Goal: Task Accomplishment & Management: Complete application form

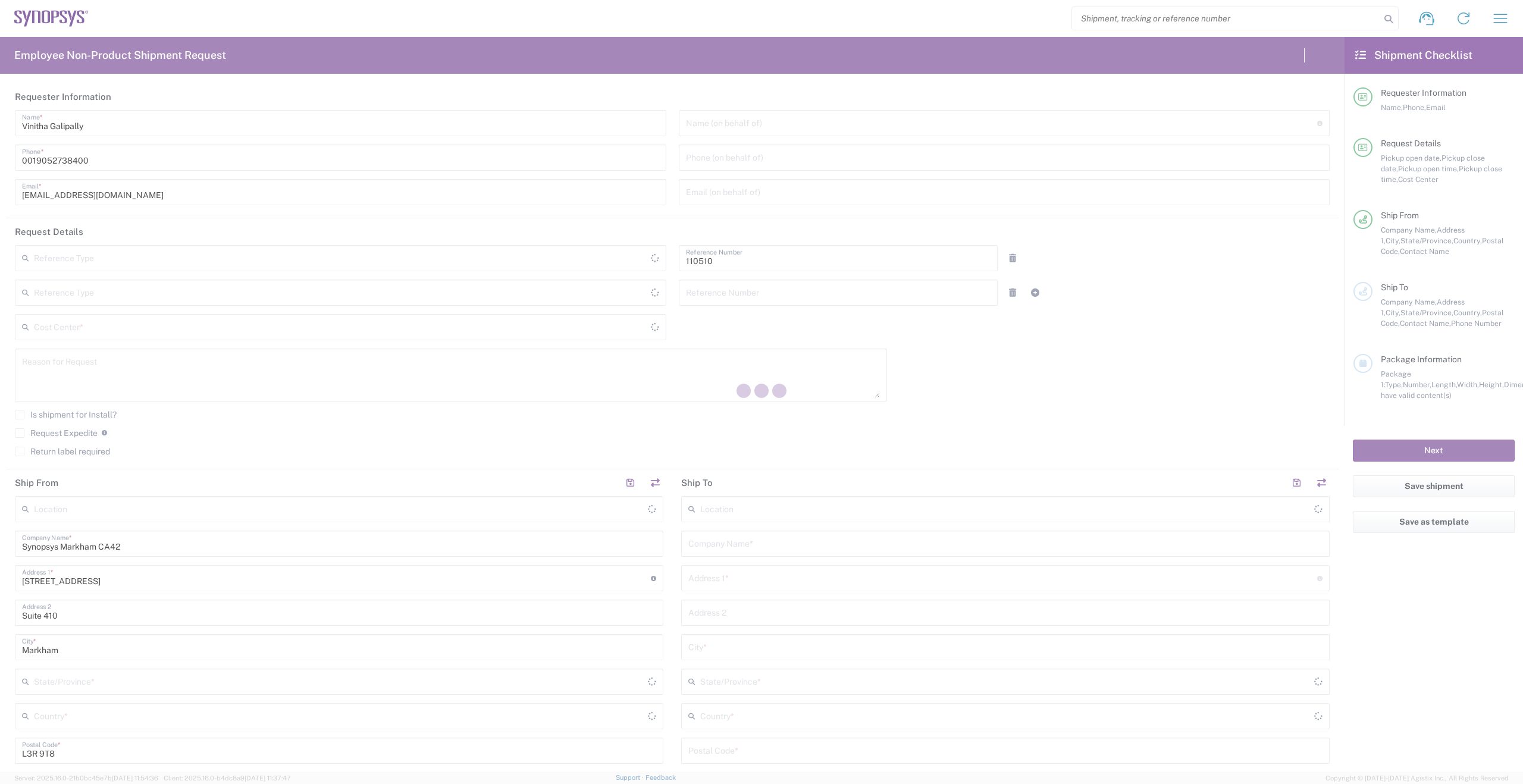
type input "Department"
type input "Delivered at Place"
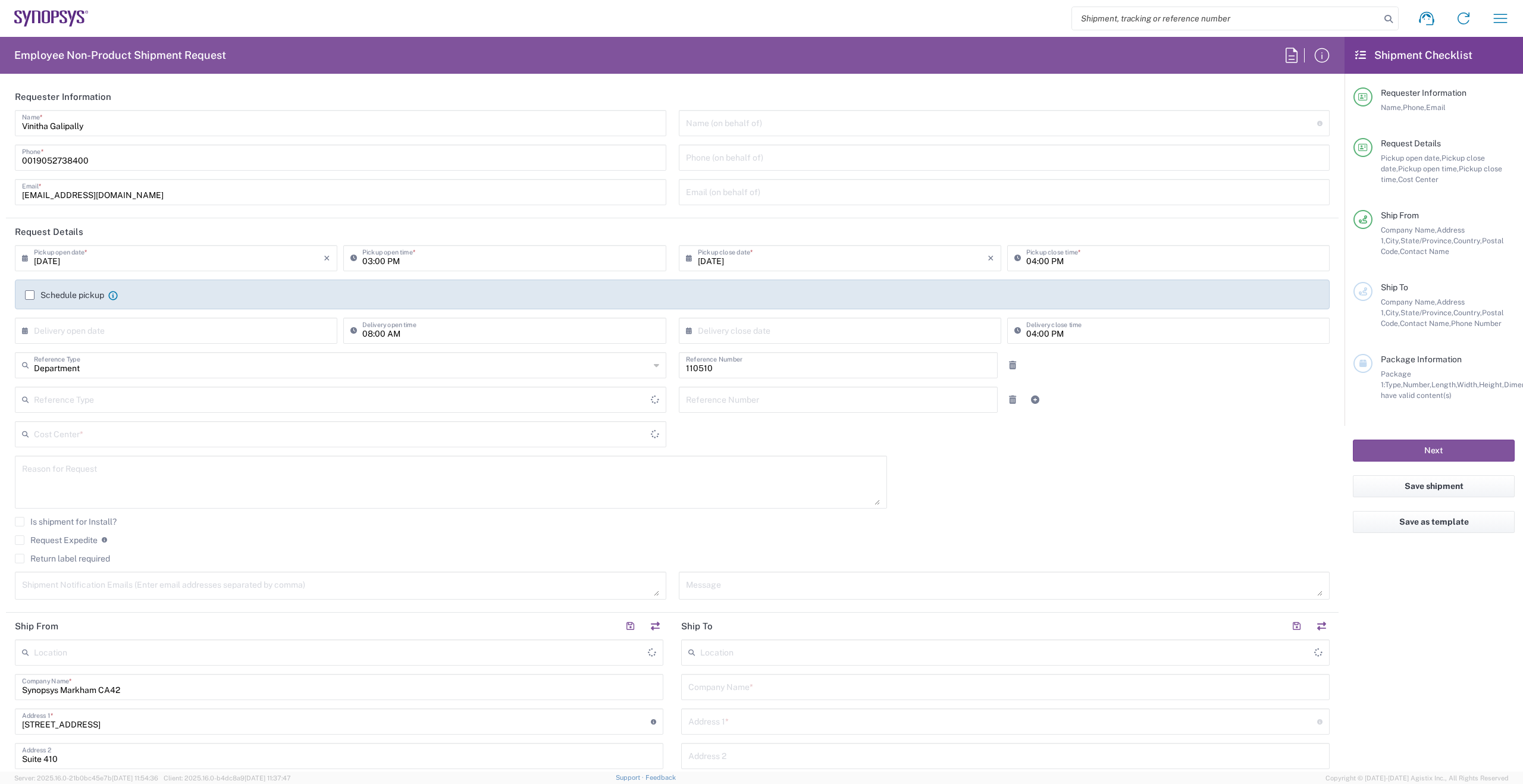
type input "CA02, CIO, IT, ESS3 110510"
type input "[GEOGRAPHIC_DATA]"
click at [132, 195] on input "[EMAIL_ADDRESS][DOMAIN_NAME]" at bounding box center [340, 191] width 637 height 21
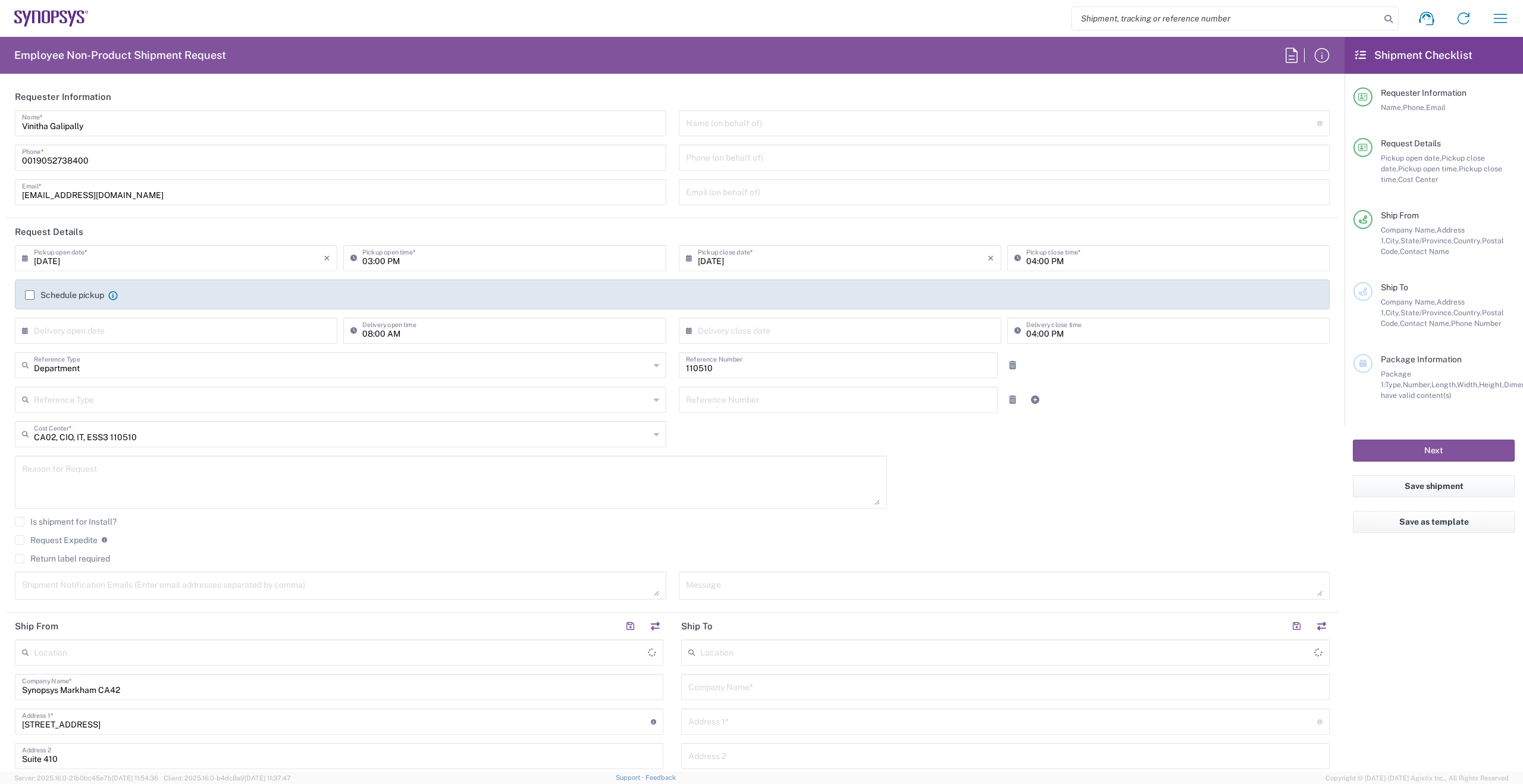
type input "Markham CA42"
drag, startPoint x: 114, startPoint y: 195, endPoint x: 4, endPoint y: 195, distance: 110.0
click at [4, 195] on form "Requester Information Vinitha Galipally Name * [PHONE_NUMBER] Phone * [EMAIL_AD…" at bounding box center [672, 427] width 1344 height 688
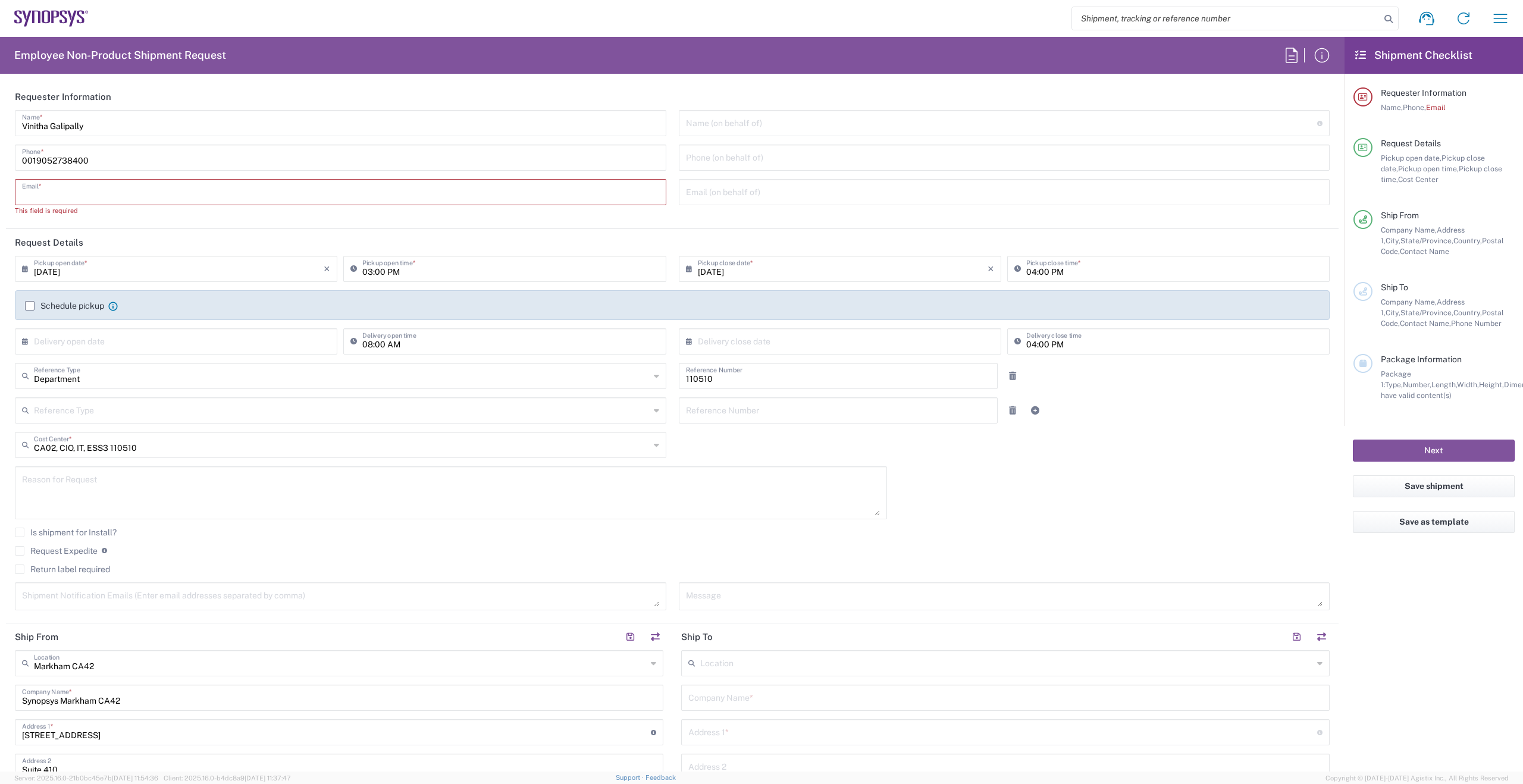
paste input "[EMAIL_ADDRESS][DOMAIN_NAME]"
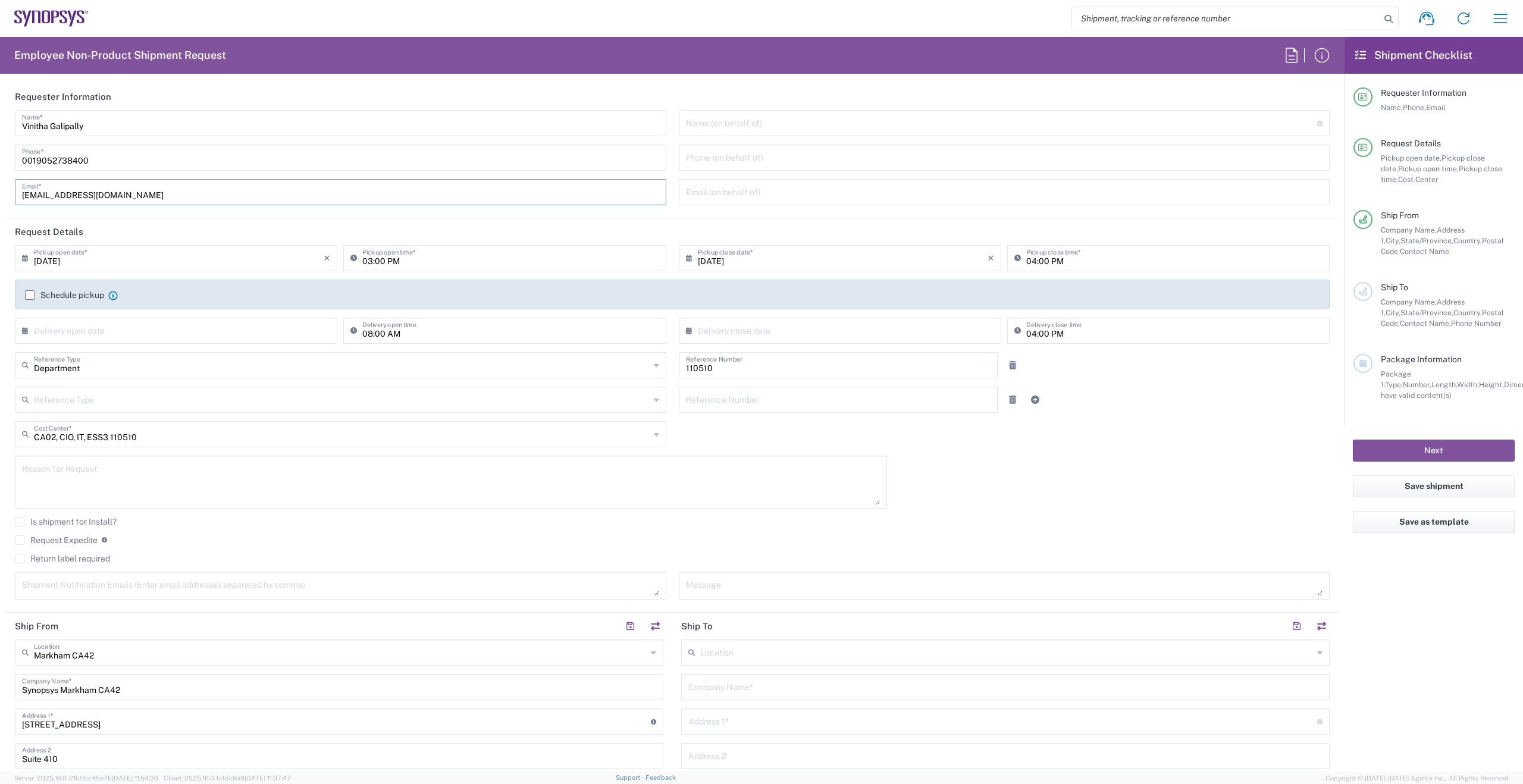
type input "[EMAIL_ADDRESS][DOMAIN_NAME]"
click at [383, 260] on input "03:00 PM" at bounding box center [510, 257] width 296 height 21
type input "04:00 PM"
click at [1032, 259] on input "04:00 PM" at bounding box center [1174, 257] width 296 height 21
type input "05:00 PM"
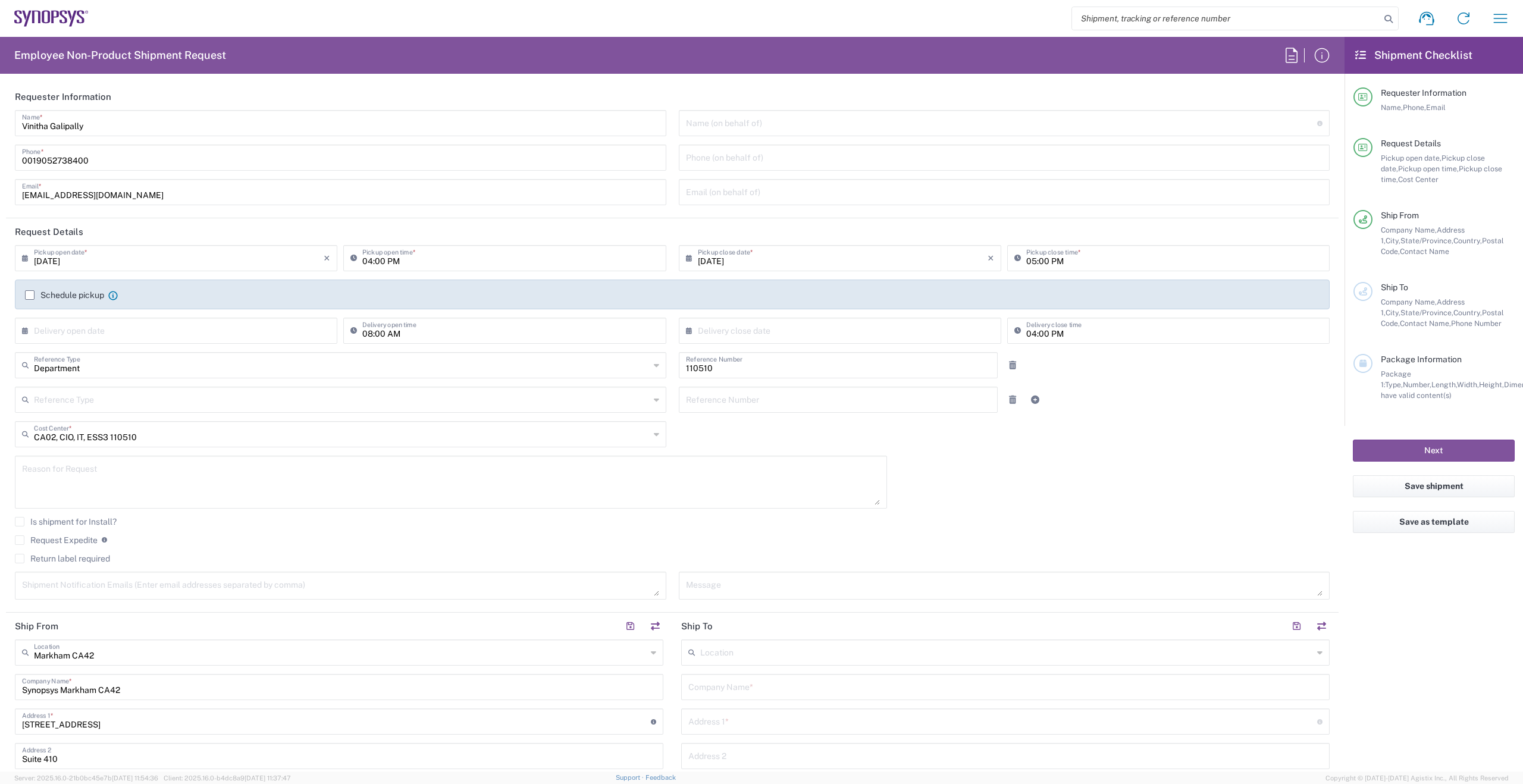
click at [27, 294] on label "Schedule pickup" at bounding box center [64, 295] width 79 height 10
click at [30, 295] on input "Schedule pickup" at bounding box center [30, 295] width 0 height 0
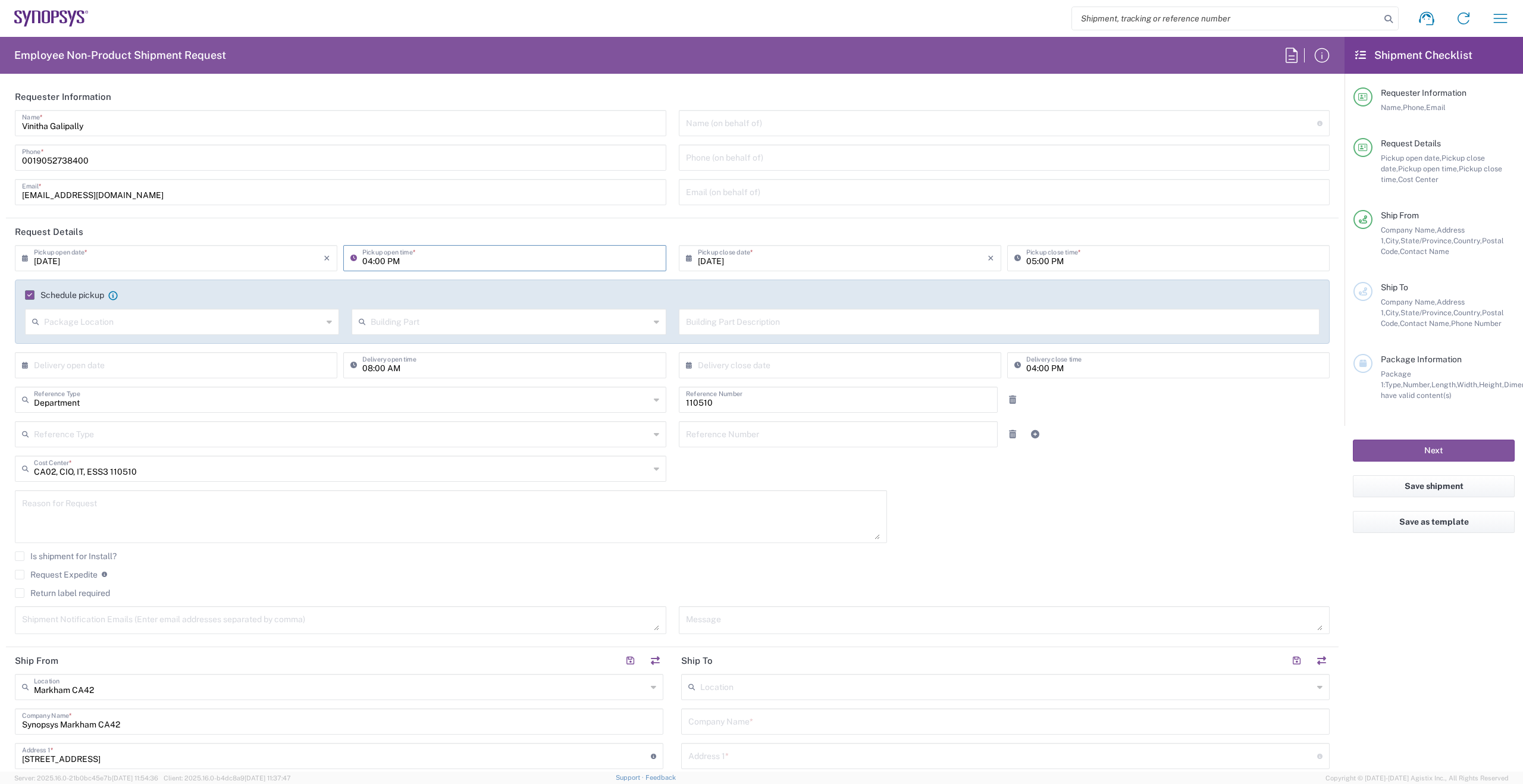
click at [370, 259] on input "04:00 PM" at bounding box center [510, 257] width 296 height 21
type input "03:00 PM"
click at [179, 328] on input "text" at bounding box center [183, 321] width 278 height 21
click at [71, 348] on span "Front" at bounding box center [181, 347] width 310 height 18
type input "Front"
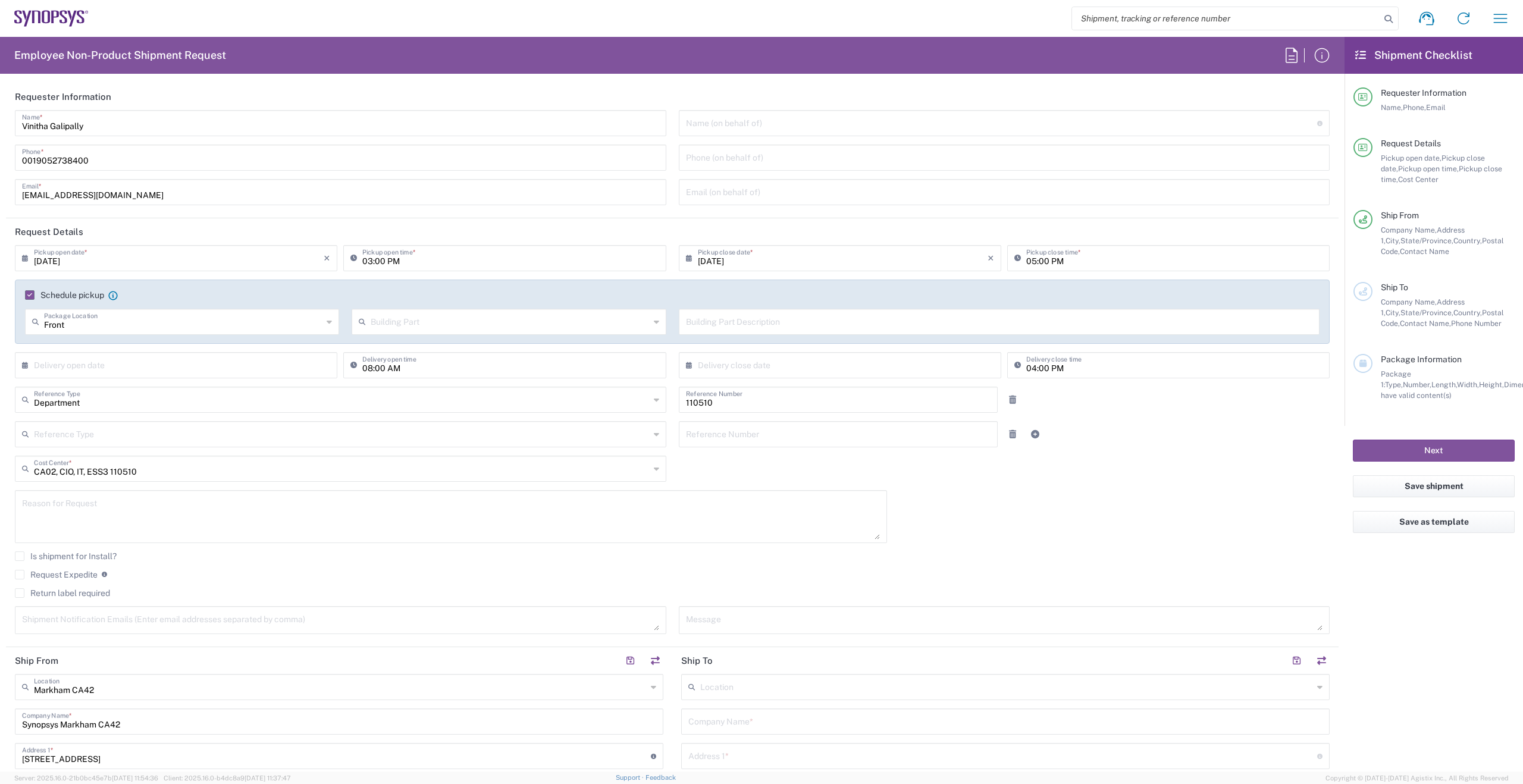
click at [228, 370] on input "text" at bounding box center [179, 364] width 290 height 21
click at [321, 402] on input "text" at bounding box center [341, 399] width 616 height 21
click at [947, 483] on div "[DATE] × Pickup open date * Cancel Apply 03:00 PM Pickup open time * [DATE] × P…" at bounding box center [672, 443] width 1327 height 397
type input "Department"
click at [22, 575] on label "Request Expedite" at bounding box center [56, 574] width 83 height 10
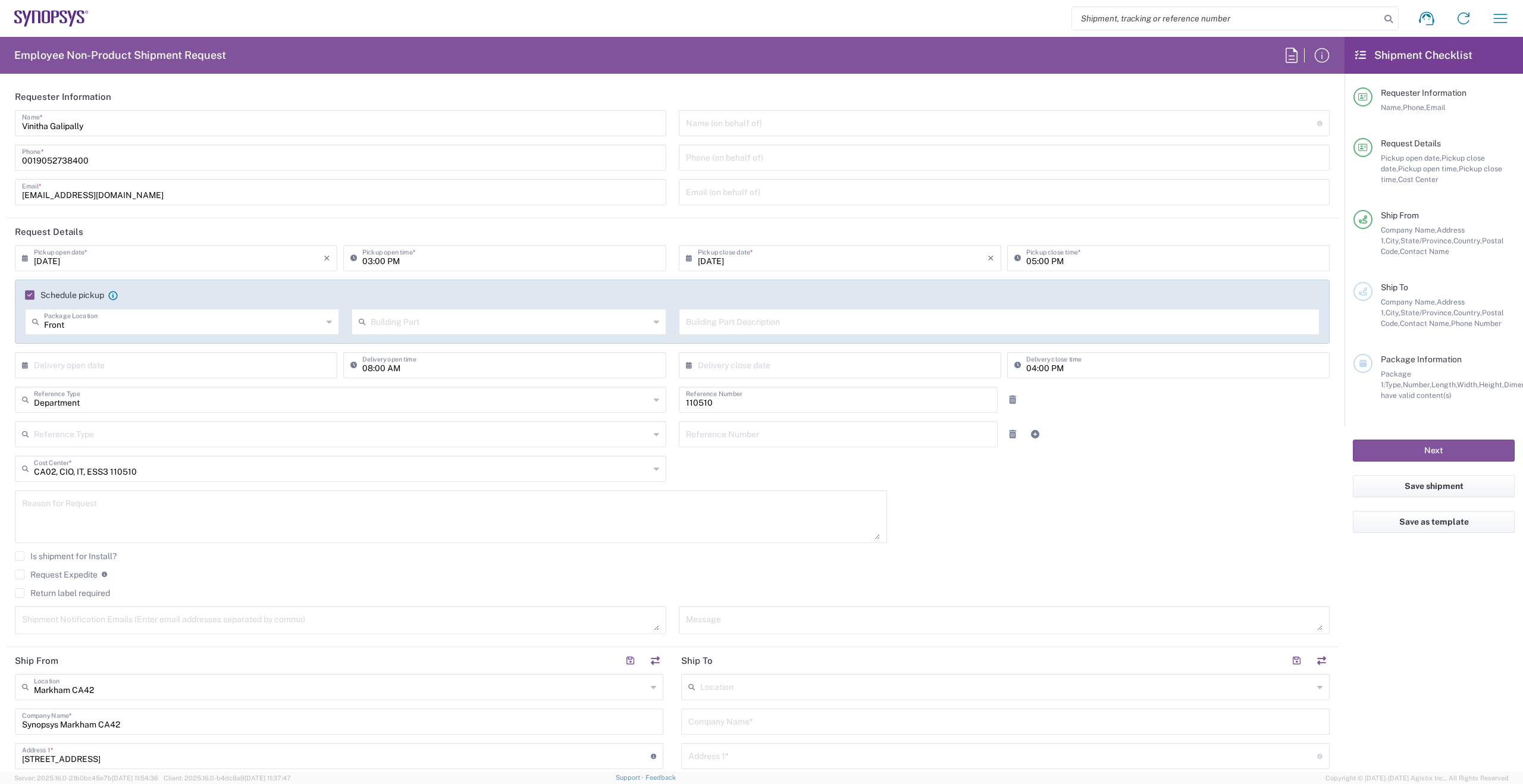
click at [20, 575] on input "Request Expedite" at bounding box center [20, 575] width 0 height 0
click at [33, 294] on label "Schedule pickup" at bounding box center [64, 290] width 79 height 10
click at [27, 290] on input "Schedule pickup" at bounding box center [27, 290] width 0 height 0
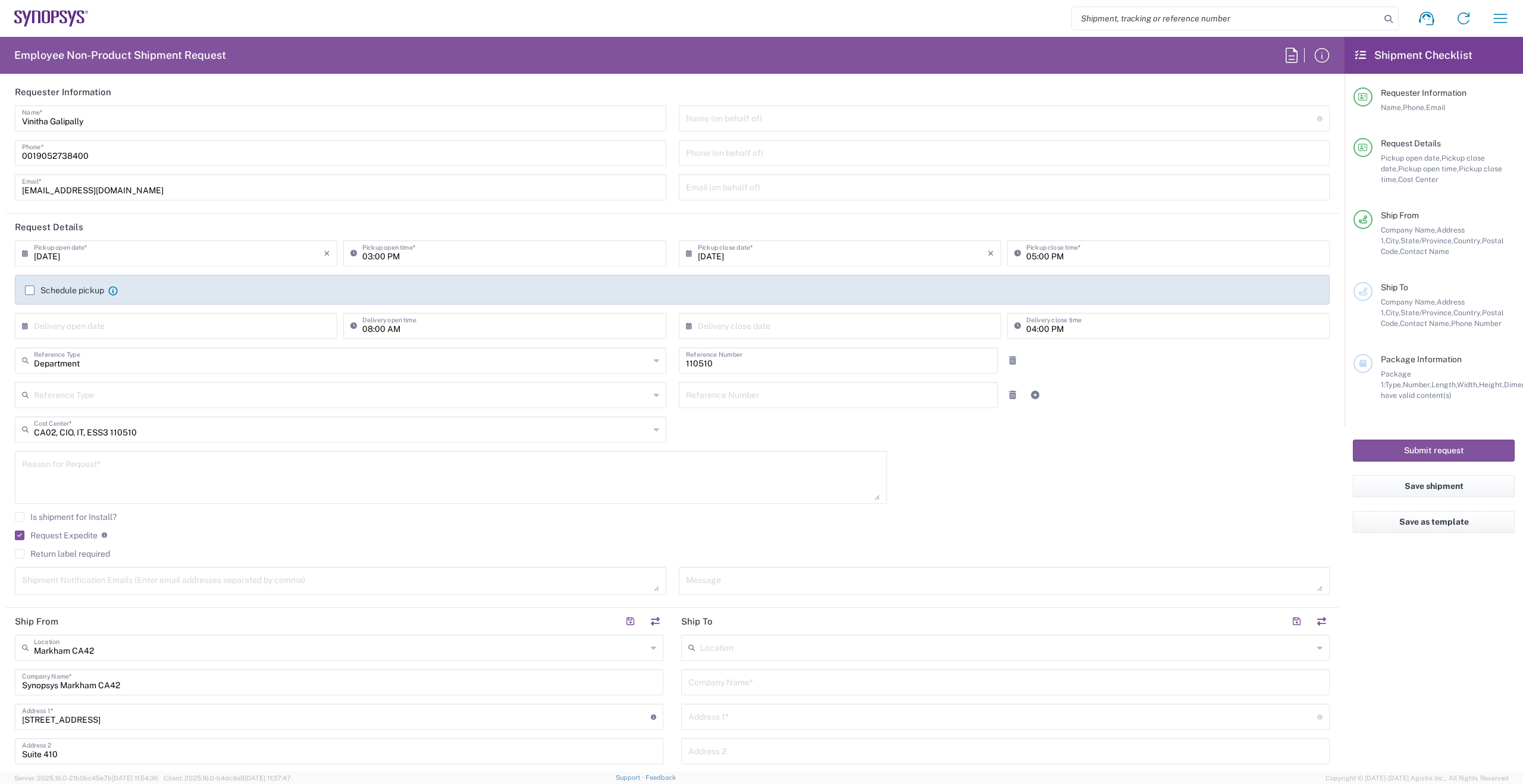
click at [33, 294] on label "Schedule pickup" at bounding box center [64, 290] width 79 height 10
click at [30, 290] on input "Schedule pickup" at bounding box center [30, 290] width 0 height 0
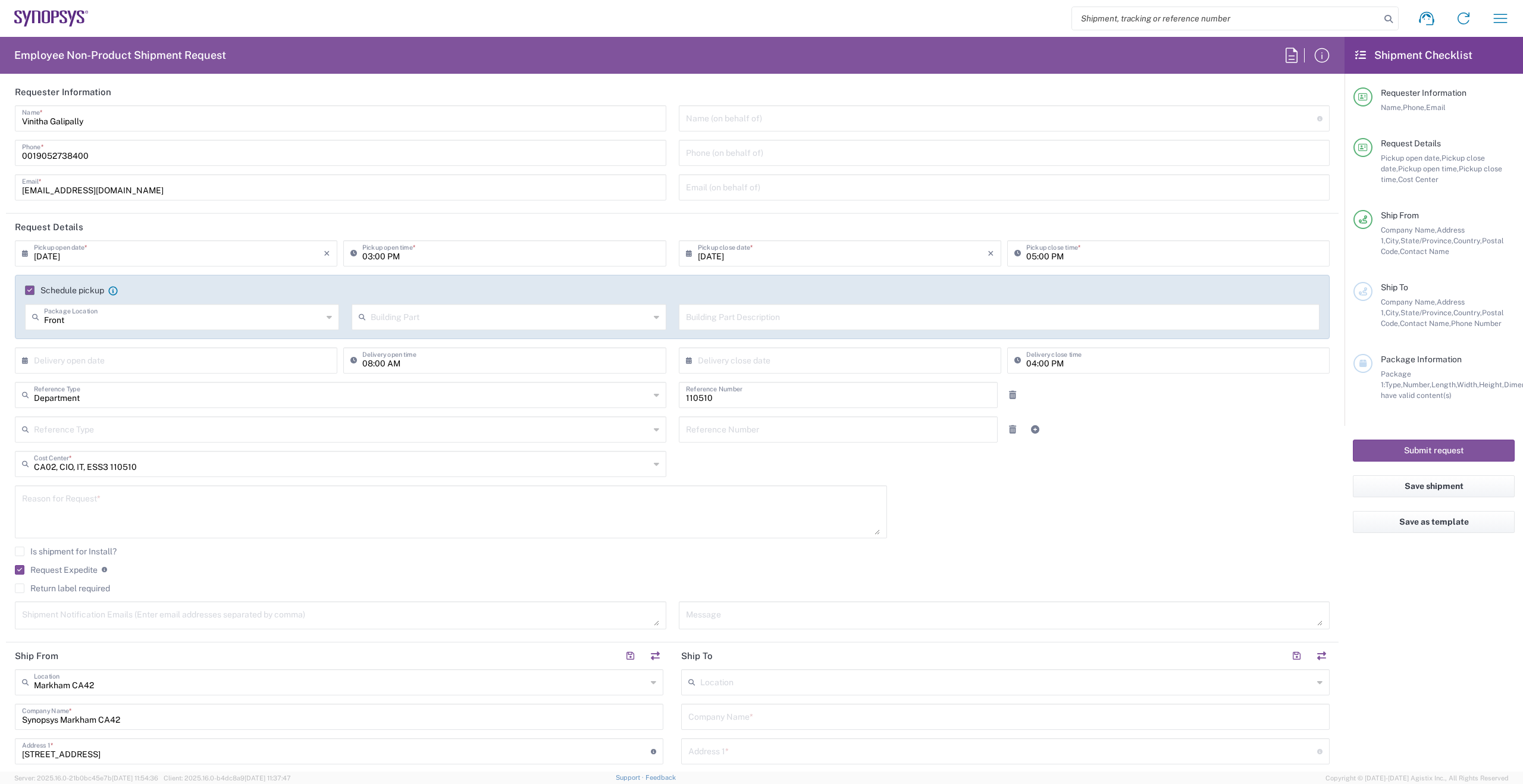
click at [18, 570] on label "Request Expedite" at bounding box center [56, 570] width 83 height 10
click at [17, 570] on input "Request Expedite" at bounding box center [17, 570] width 0 height 0
